Goal: Task Accomplishment & Management: Manage account settings

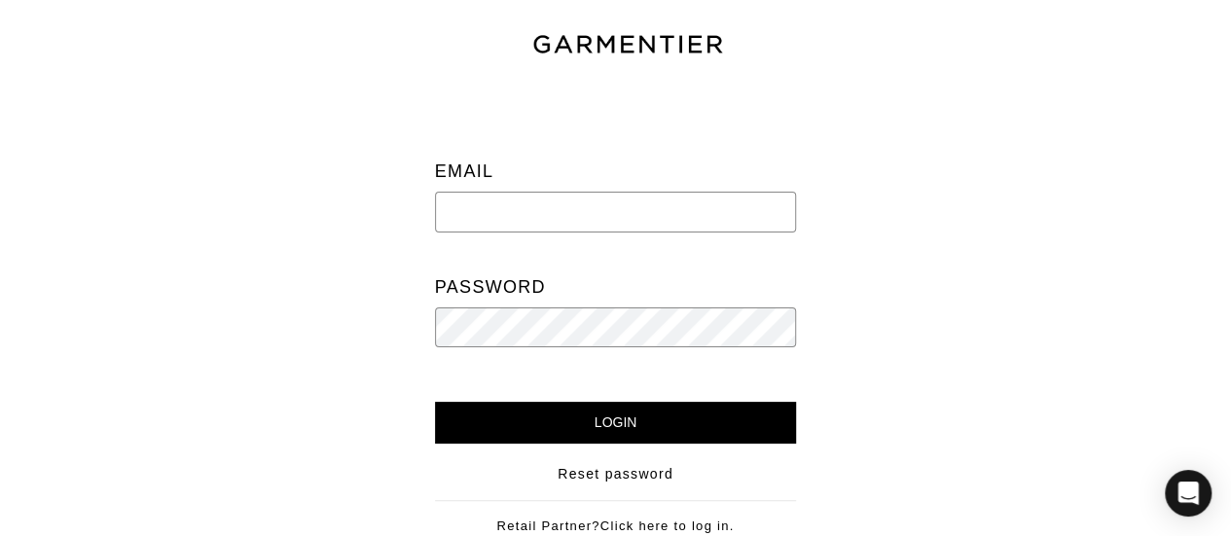
type input "[EMAIL_ADDRESS][DOMAIN_NAME]"
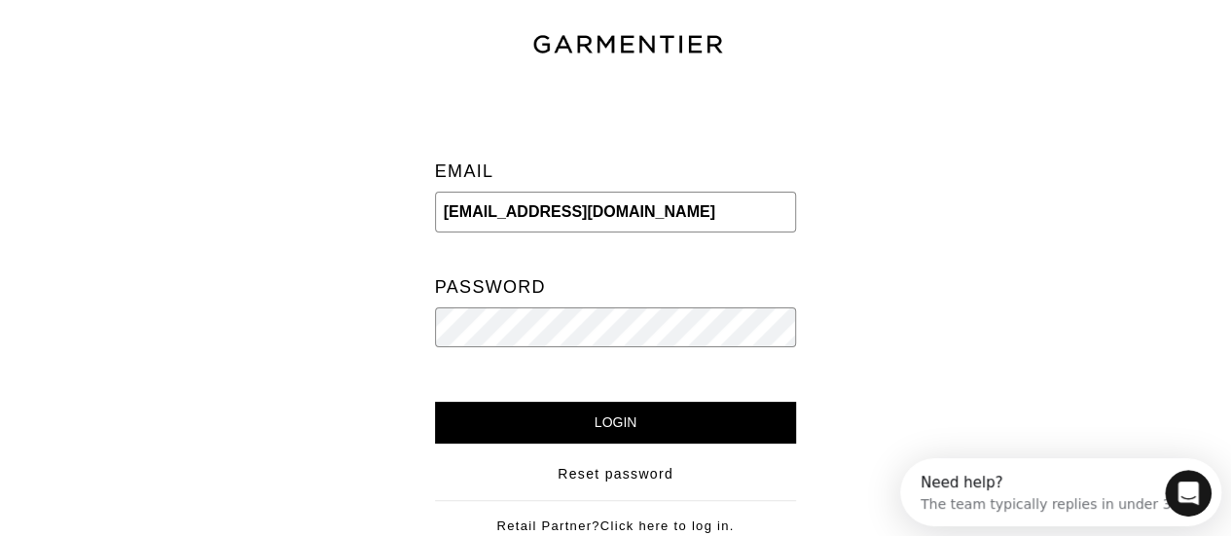
click at [435, 402] on input "Login" at bounding box center [616, 423] width 362 height 42
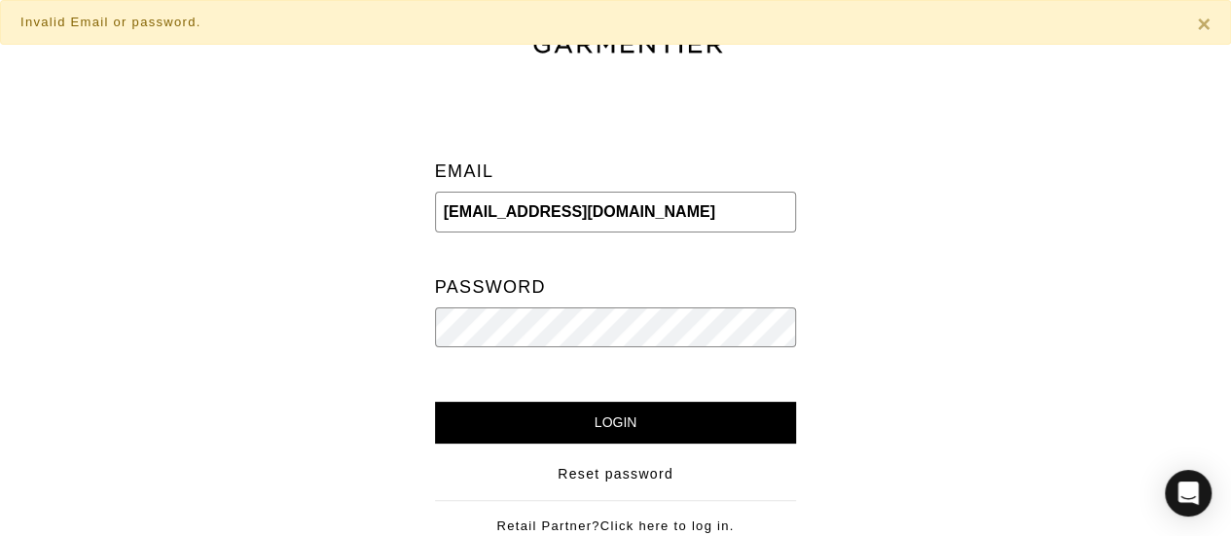
scroll to position [140, 0]
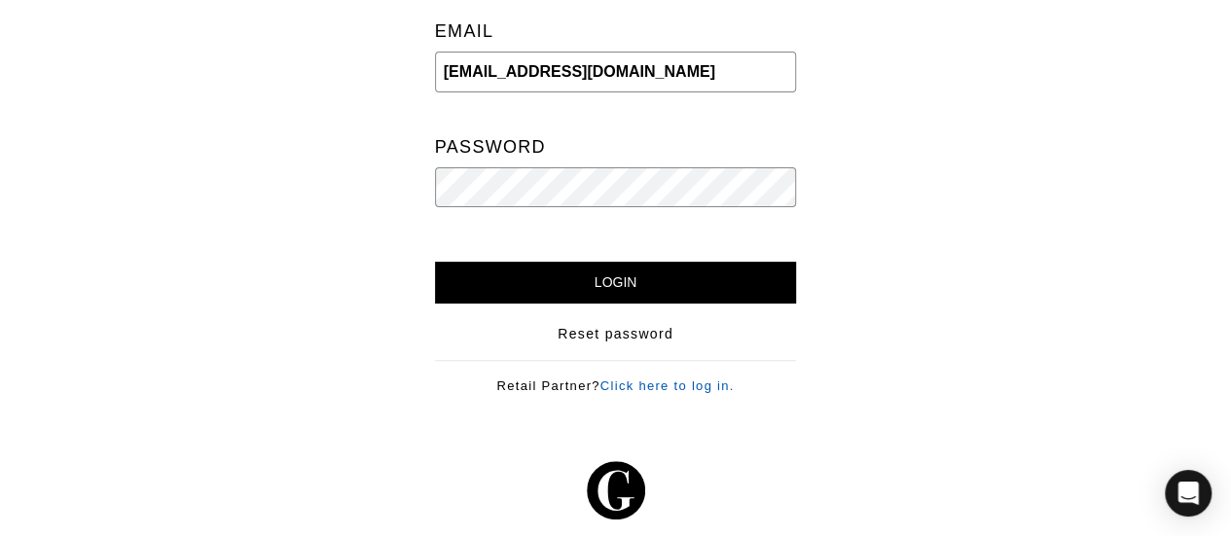
click at [703, 379] on link "Click here to log in." at bounding box center [667, 386] width 134 height 15
